Goal: Task Accomplishment & Management: Manage account settings

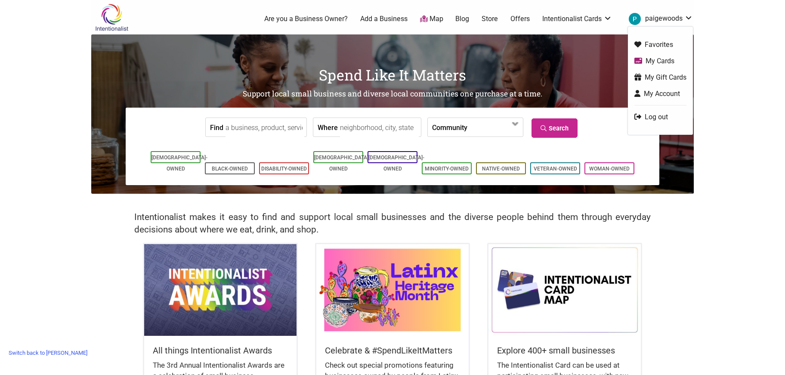
click at [657, 59] on link "My Cards" at bounding box center [660, 61] width 52 height 10
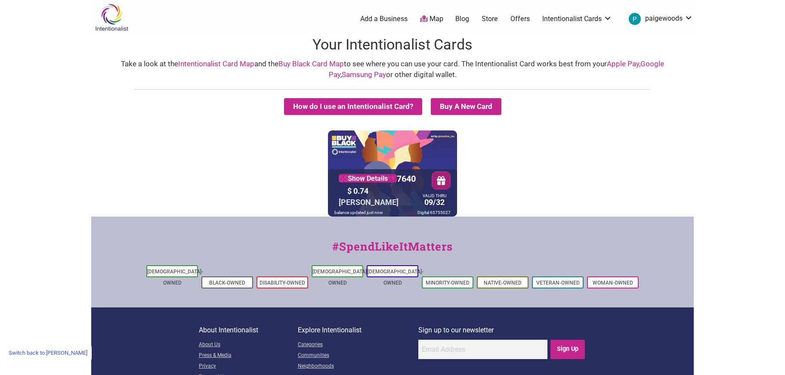
click at [446, 210] on div "Digital 65755027" at bounding box center [433, 212] width 37 height 8
copy div "65755027"
click at [28, 350] on link "Switch back to [PERSON_NAME]" at bounding box center [47, 352] width 87 height 13
